Goal: Task Accomplishment & Management: Use online tool/utility

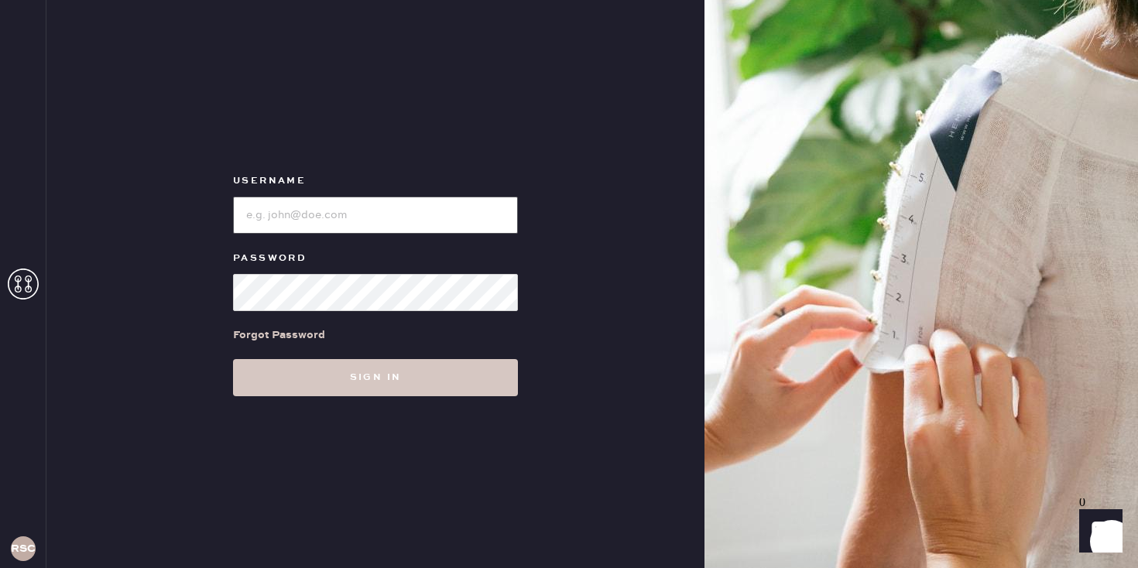
click at [381, 212] on input "loginName" at bounding box center [375, 215] width 285 height 37
type input "reformationsouthcoastplaza"
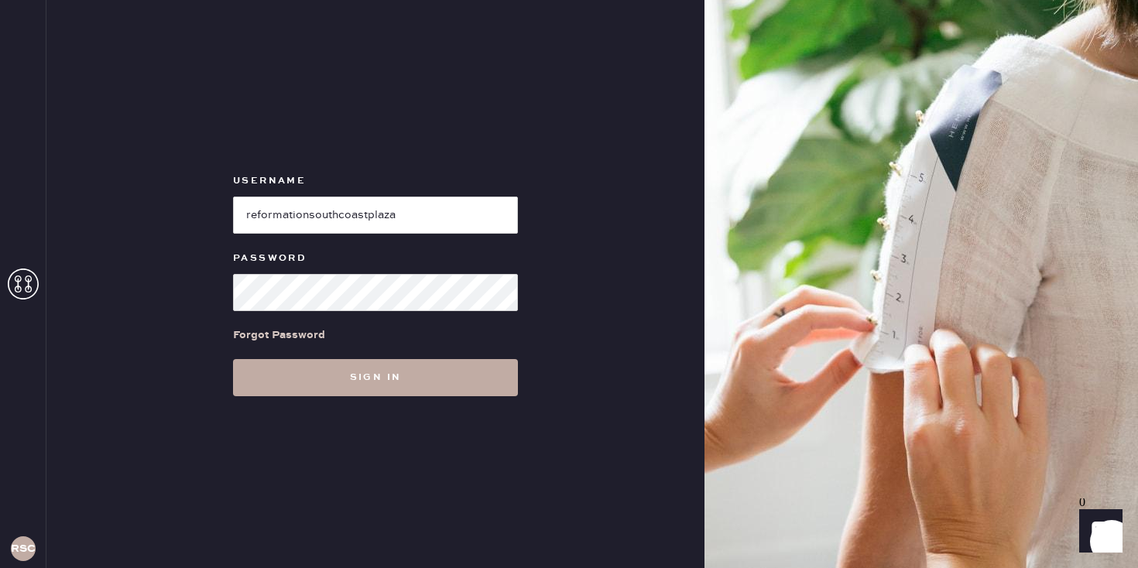
click at [380, 375] on button "Sign in" at bounding box center [375, 377] width 285 height 37
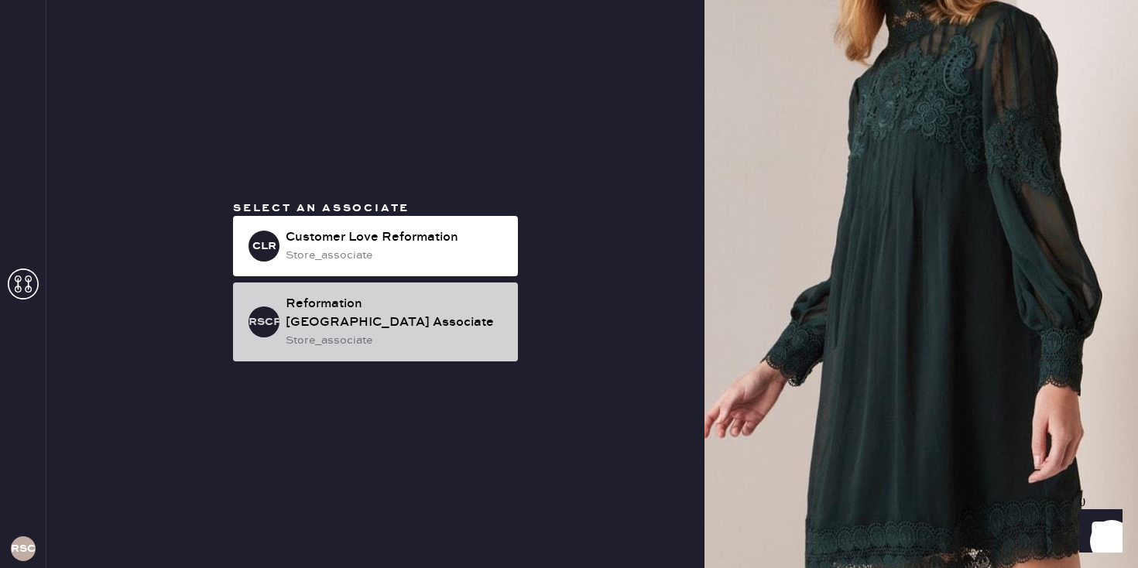
click at [363, 341] on div "store_associate" at bounding box center [396, 340] width 220 height 17
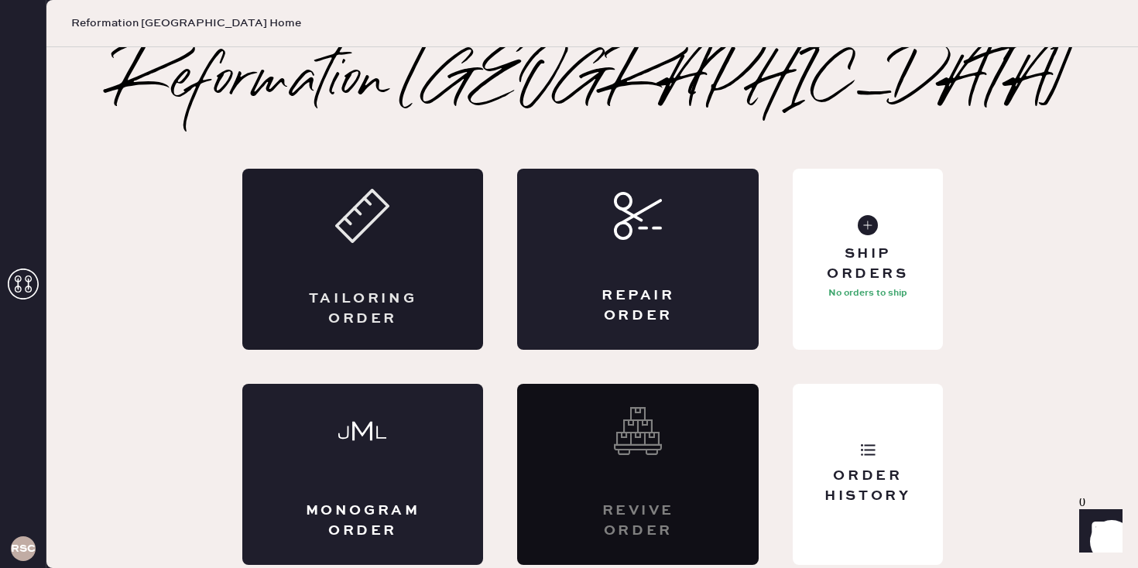
click at [376, 273] on div "Tailoring Order" at bounding box center [363, 259] width 242 height 181
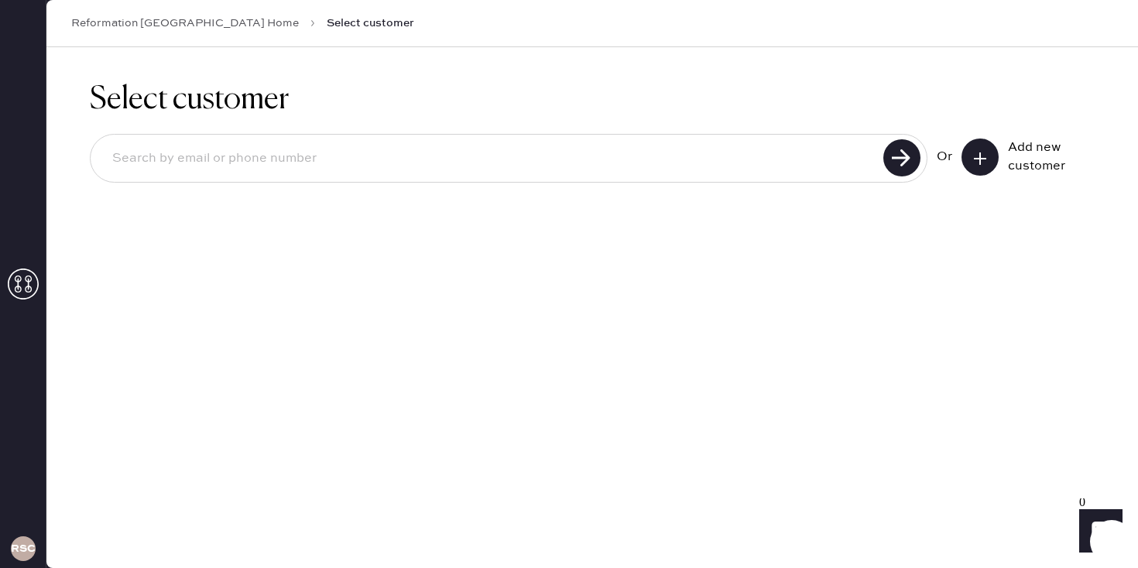
click at [751, 165] on input at bounding box center [489, 159] width 779 height 36
type input "3108030123"
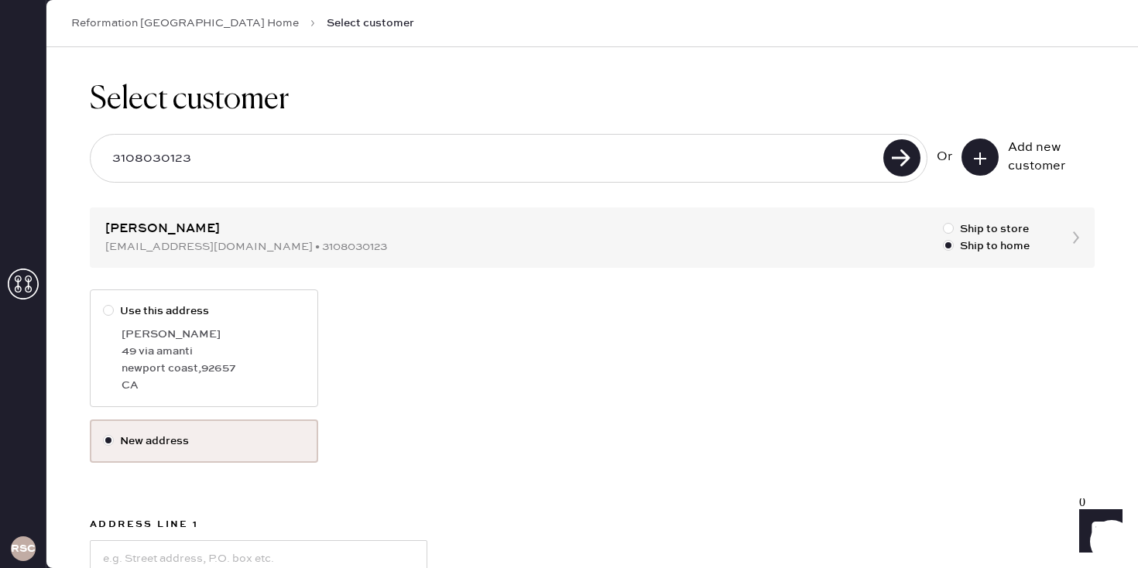
click at [230, 336] on div "[PERSON_NAME]" at bounding box center [214, 334] width 184 height 17
click at [104, 304] on input "Use this address" at bounding box center [103, 303] width 1 height 1
radio input "true"
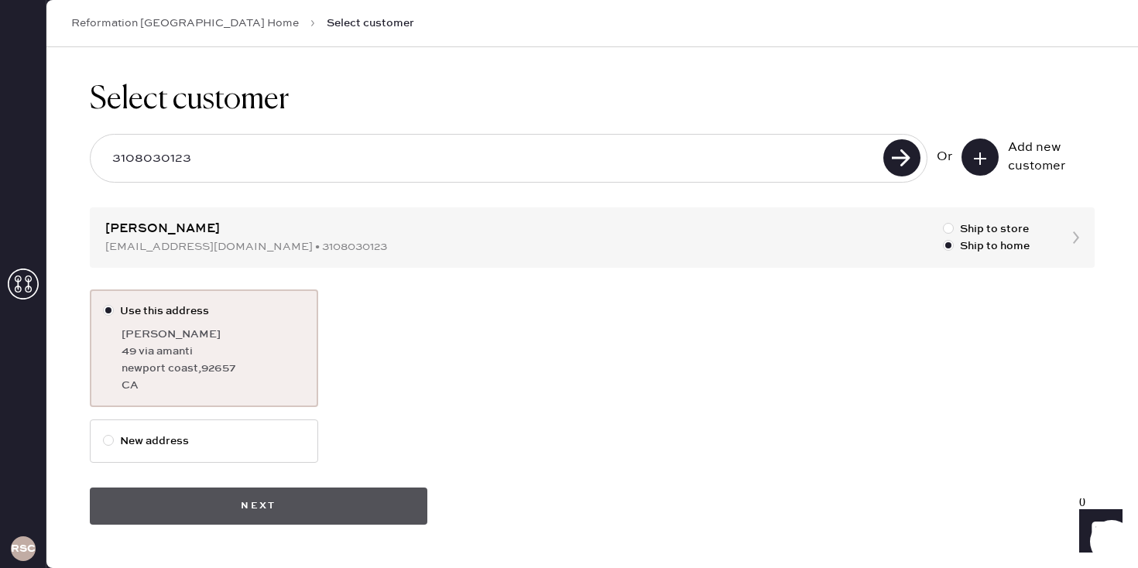
click at [367, 507] on button "Next" at bounding box center [259, 506] width 338 height 37
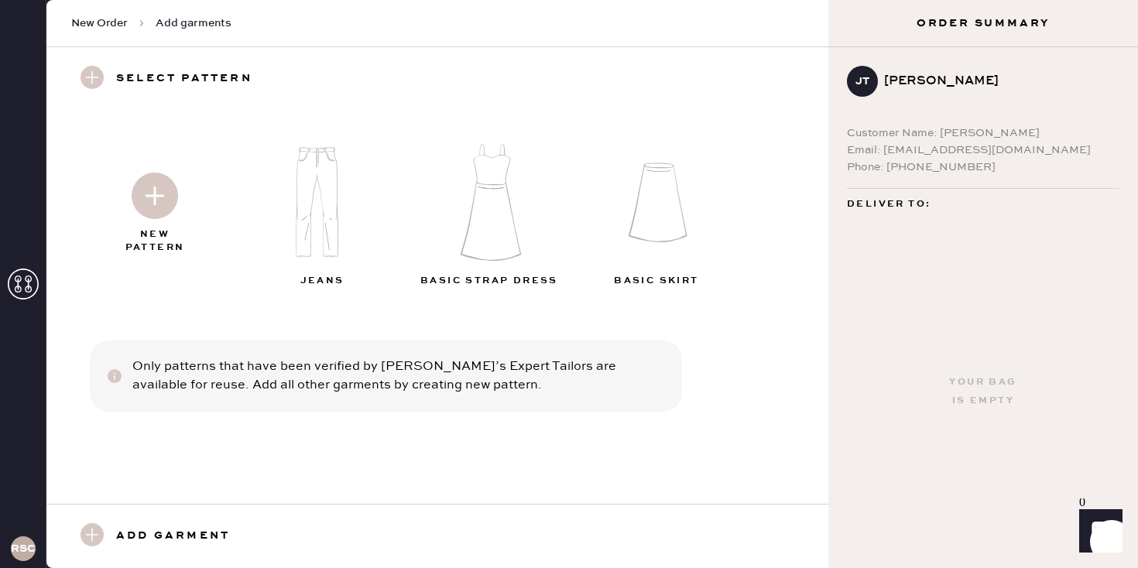
click at [156, 211] on img at bounding box center [155, 196] width 46 height 46
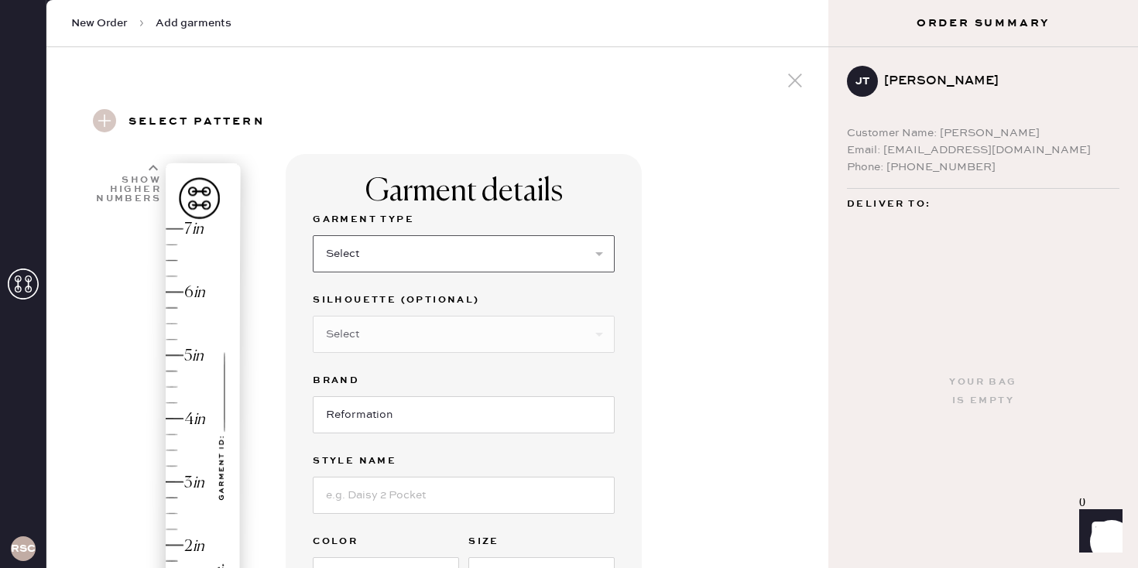
click at [385, 252] on select "Select Basic Skirt Jeans Leggings Pants Shorts Basic Sleeved Dress Basic Sleeve…" at bounding box center [464, 253] width 302 height 37
click at [368, 260] on select "Select Basic Skirt Jeans Leggings Pants Shorts Basic Sleeved Dress Basic Sleeve…" at bounding box center [464, 253] width 302 height 37
select select "4"
click at [370, 347] on select "Select Joggers Shorts Cropped Flare Boot Cut Straight Skinny Other" at bounding box center [464, 334] width 302 height 37
select select "11"
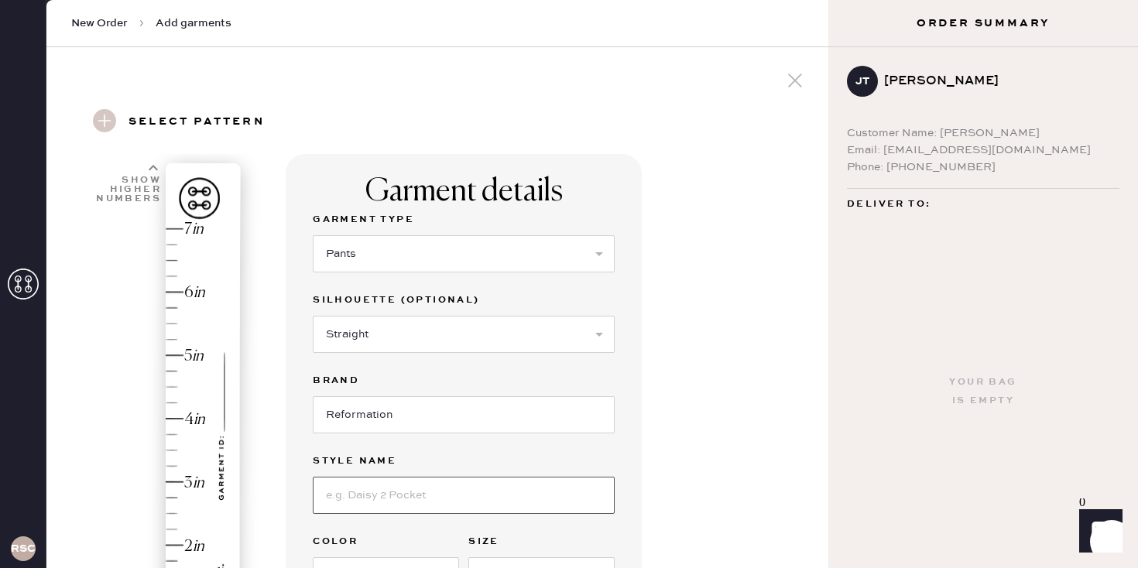
click at [382, 489] on input at bounding box center [464, 495] width 302 height 37
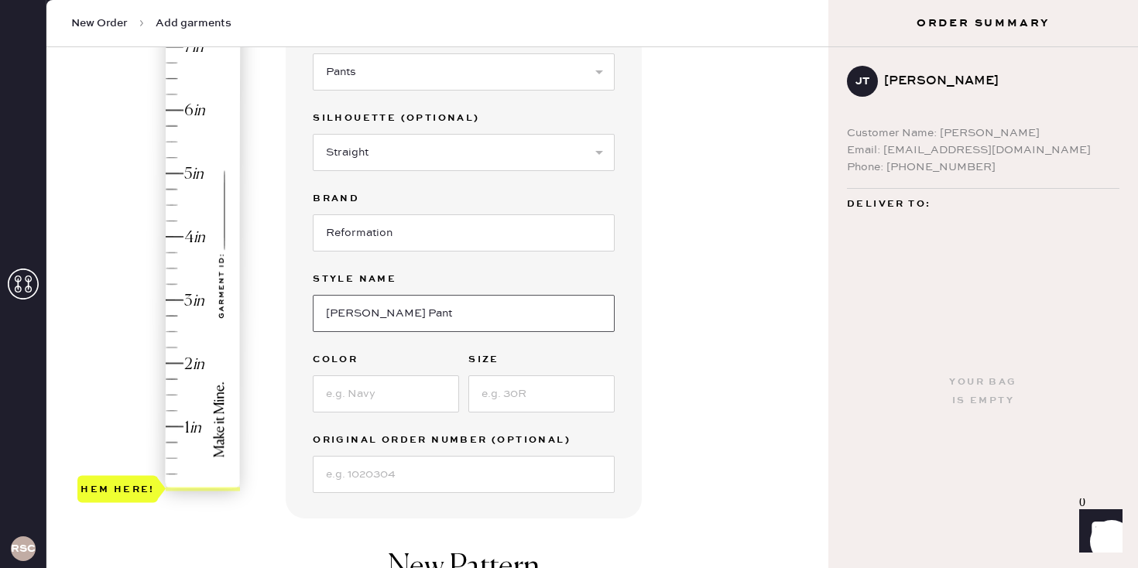
scroll to position [196, 0]
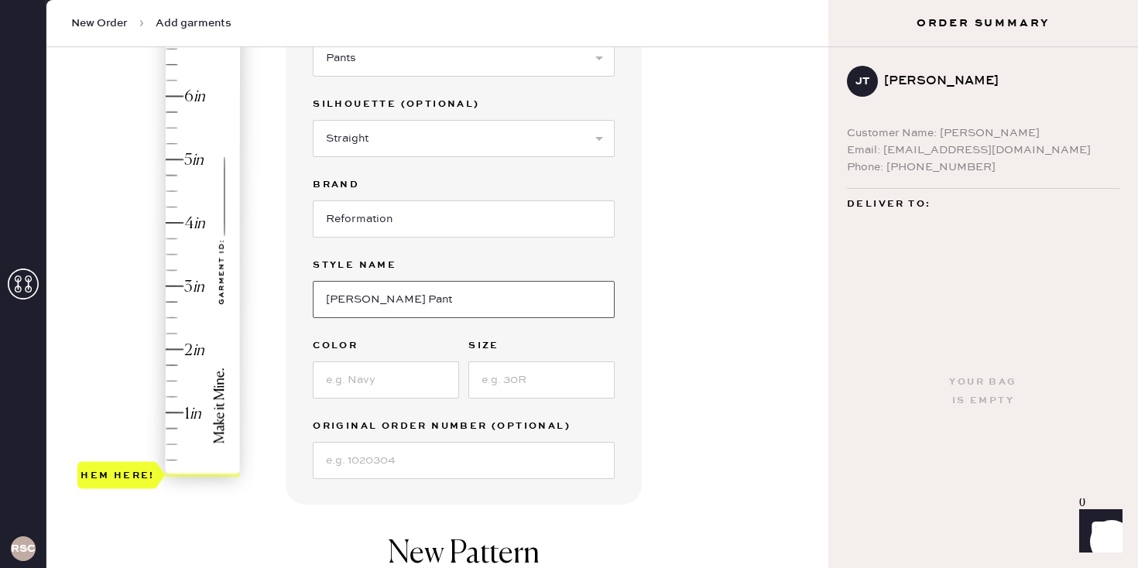
type input "[PERSON_NAME] Pant"
click at [361, 368] on input at bounding box center [386, 380] width 146 height 37
type input "Blk"
click at [533, 377] on input at bounding box center [542, 380] width 146 height 37
type input "na"
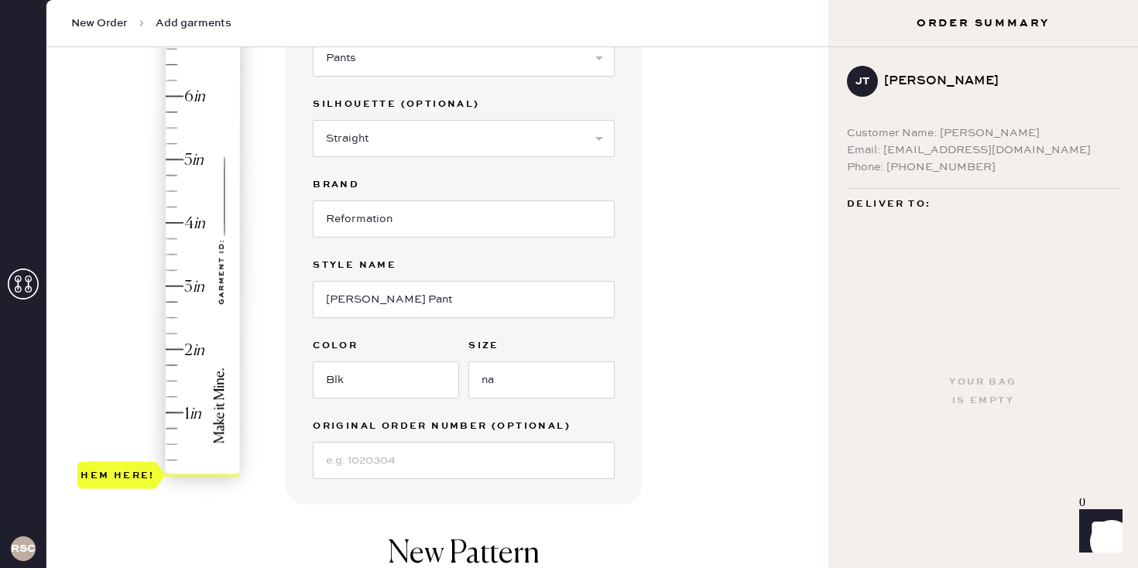
type input "4.5"
click at [170, 190] on div "Hem here!" at bounding box center [159, 254] width 165 height 457
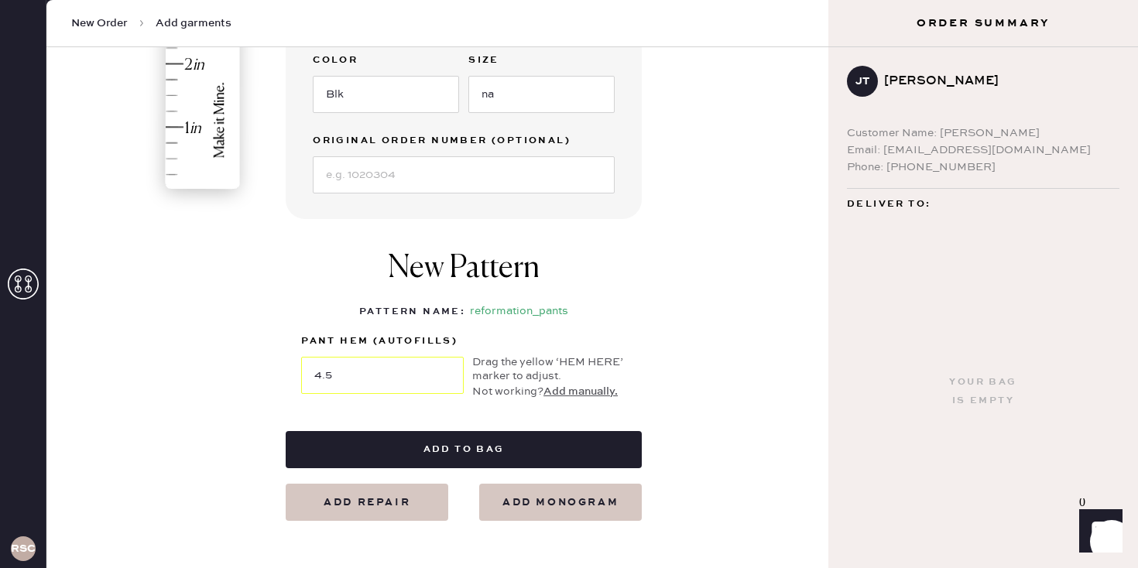
scroll to position [498, 0]
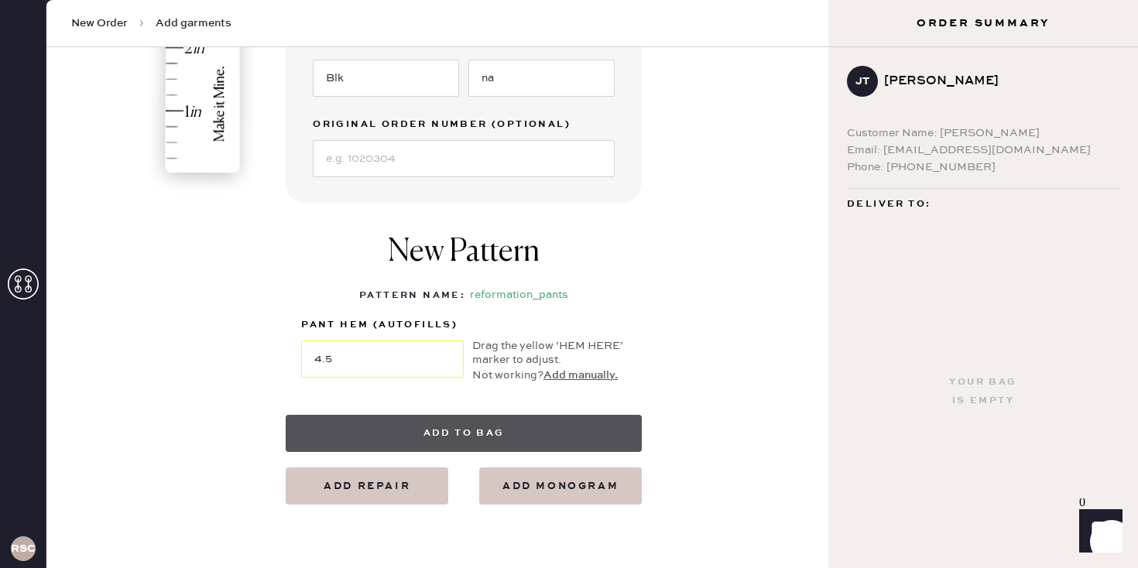
click at [366, 434] on button "Add to bag" at bounding box center [464, 433] width 356 height 37
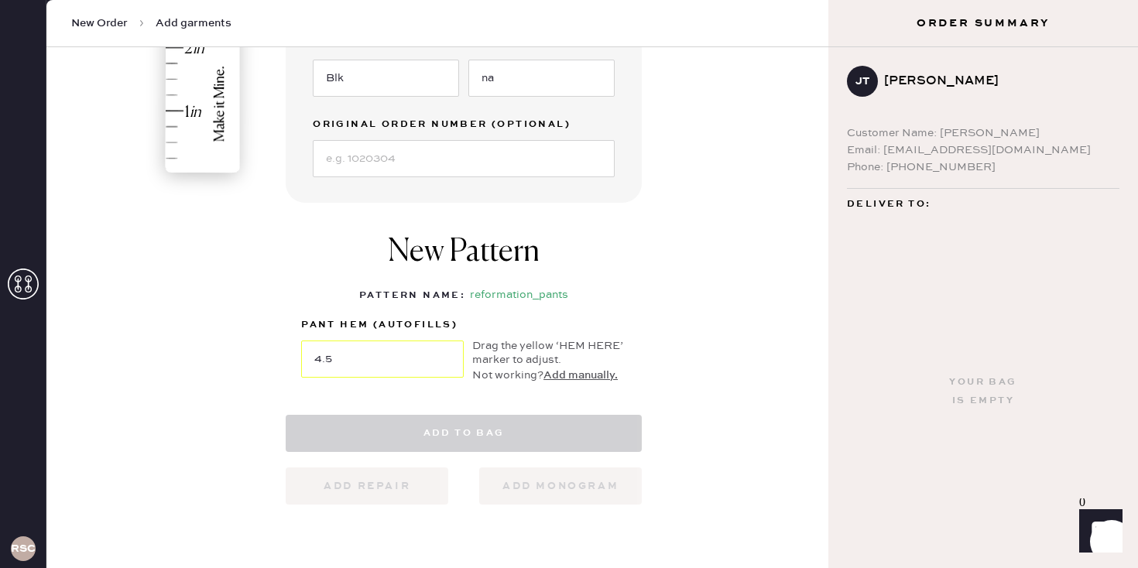
select select
select select "4"
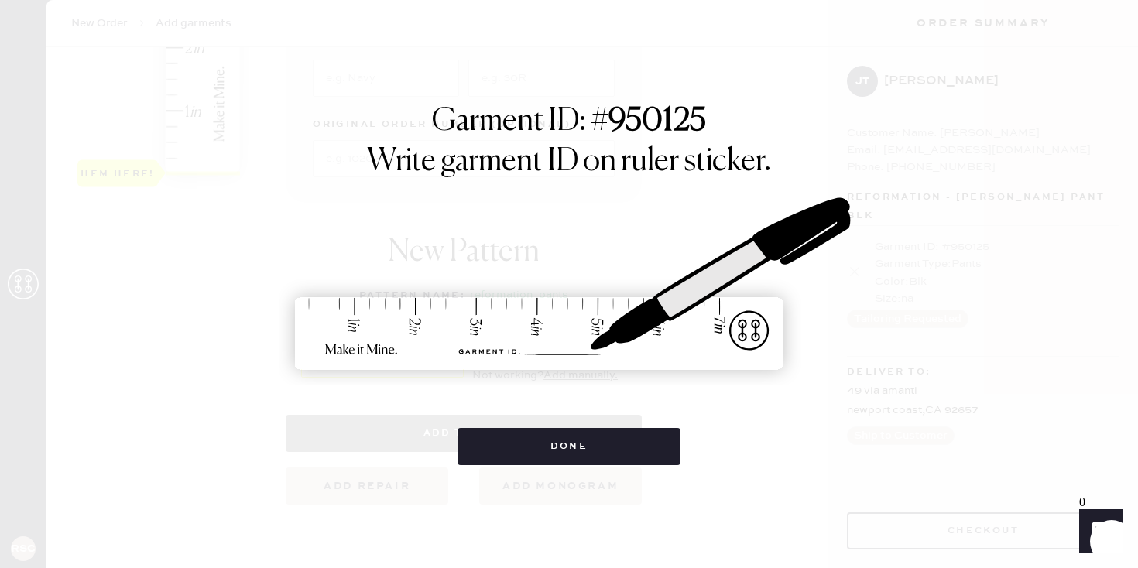
click at [366, 434] on div "Garment ID: # 950125 Write garment ID on ruler sticker. Done" at bounding box center [569, 284] width 767 height 362
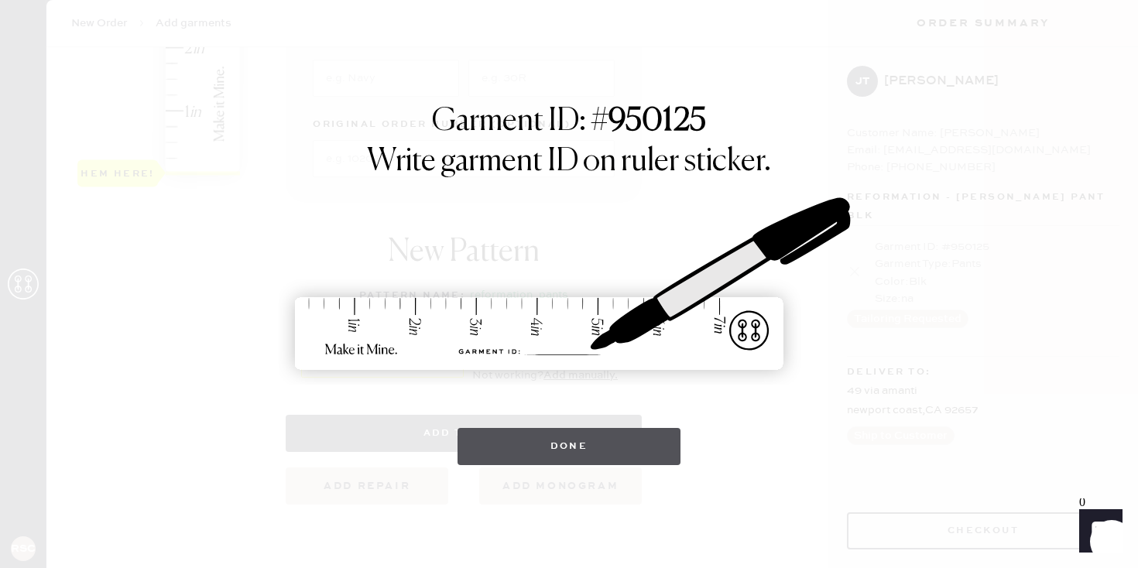
click at [572, 443] on button "Done" at bounding box center [570, 446] width 224 height 37
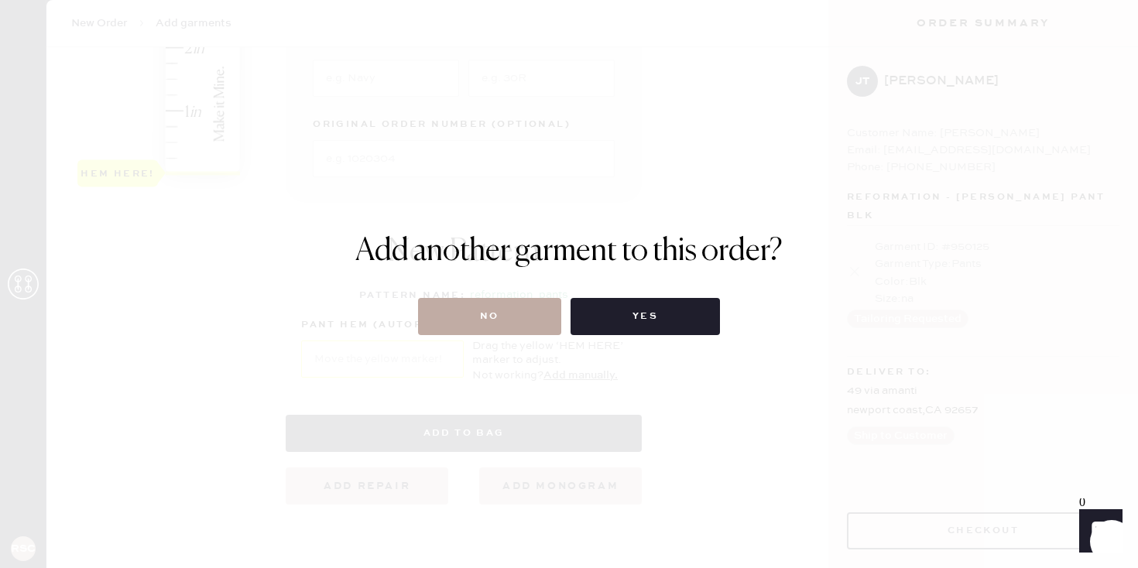
click at [500, 326] on button "No" at bounding box center [489, 316] width 143 height 37
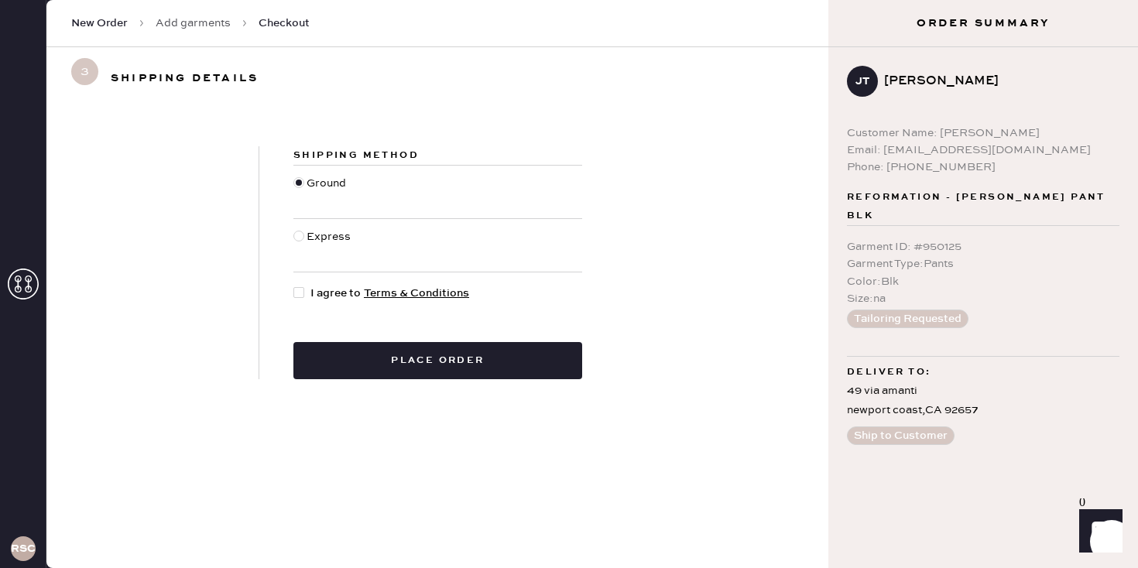
click at [310, 291] on div at bounding box center [302, 293] width 17 height 17
click at [294, 286] on input "I agree to Terms & Conditions" at bounding box center [294, 285] width 1 height 1
checkbox input "true"
click at [399, 386] on div "Shipping Method Ground Express I agree to Terms & Conditions Place order" at bounding box center [437, 262] width 782 height 307
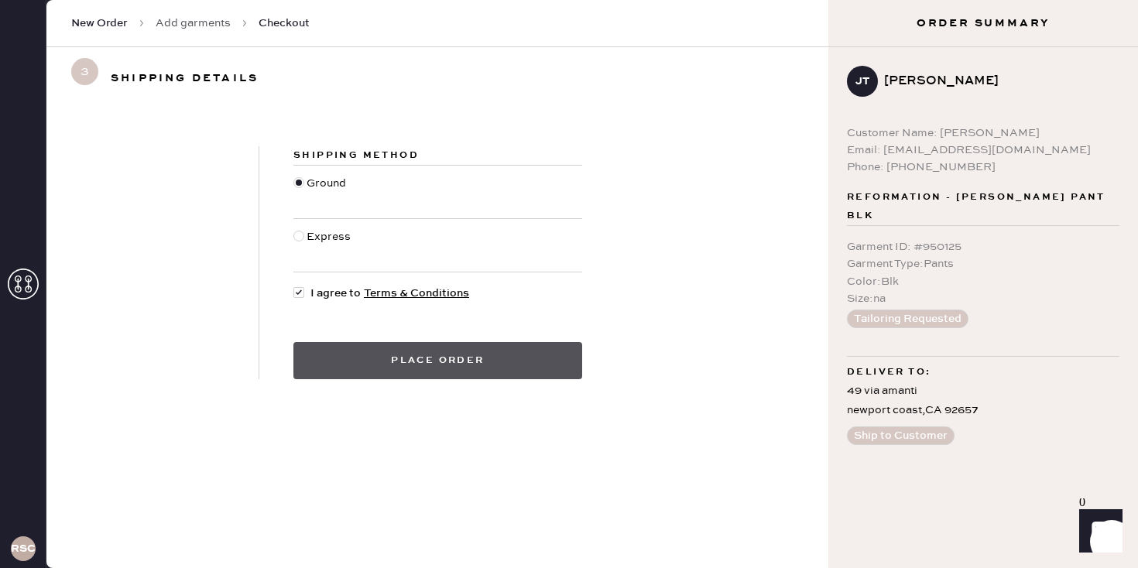
click at [400, 368] on button "Place order" at bounding box center [438, 360] width 289 height 37
